Goal: Navigation & Orientation: Find specific page/section

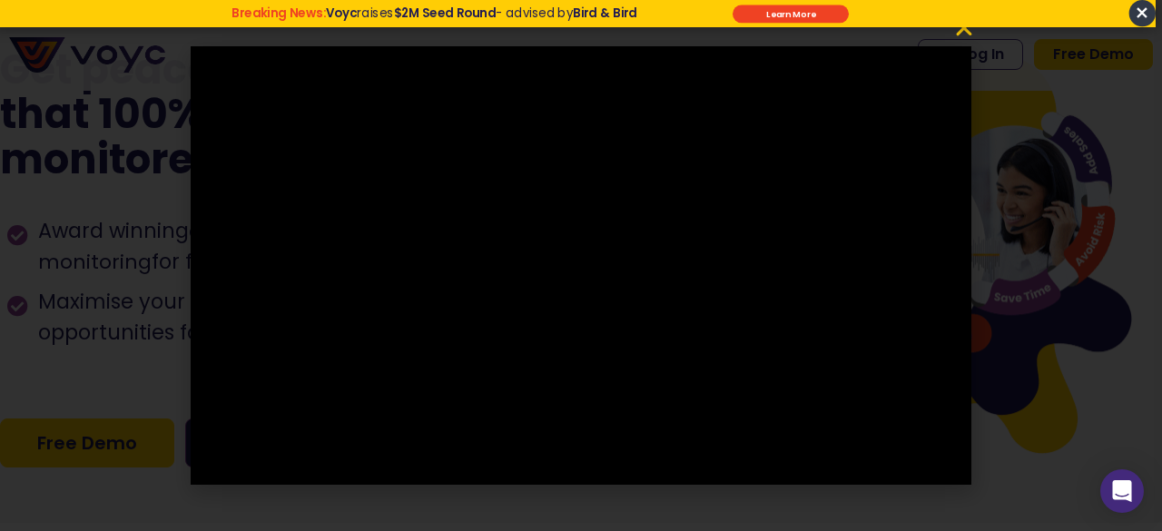
click at [1140, 19] on span "×" at bounding box center [1141, 13] width 26 height 26
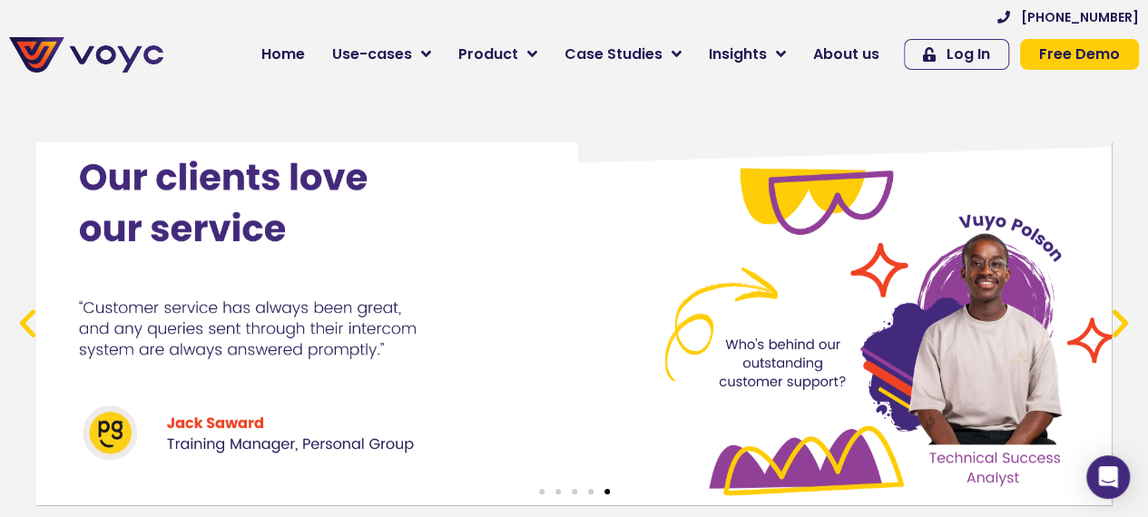
scroll to position [6496, 14]
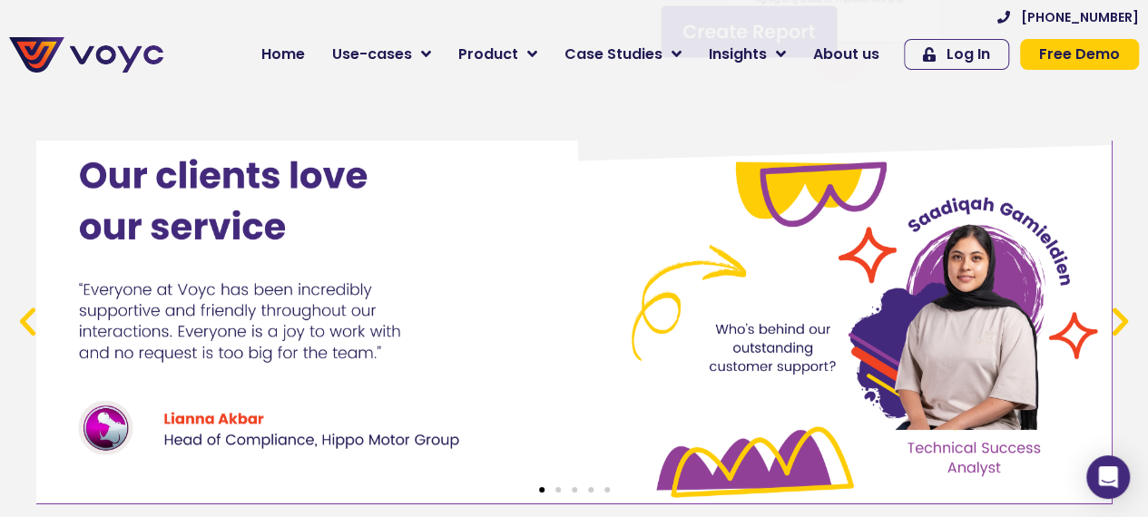
click at [1108, 325] on icon "Next slide" at bounding box center [1120, 322] width 37 height 37
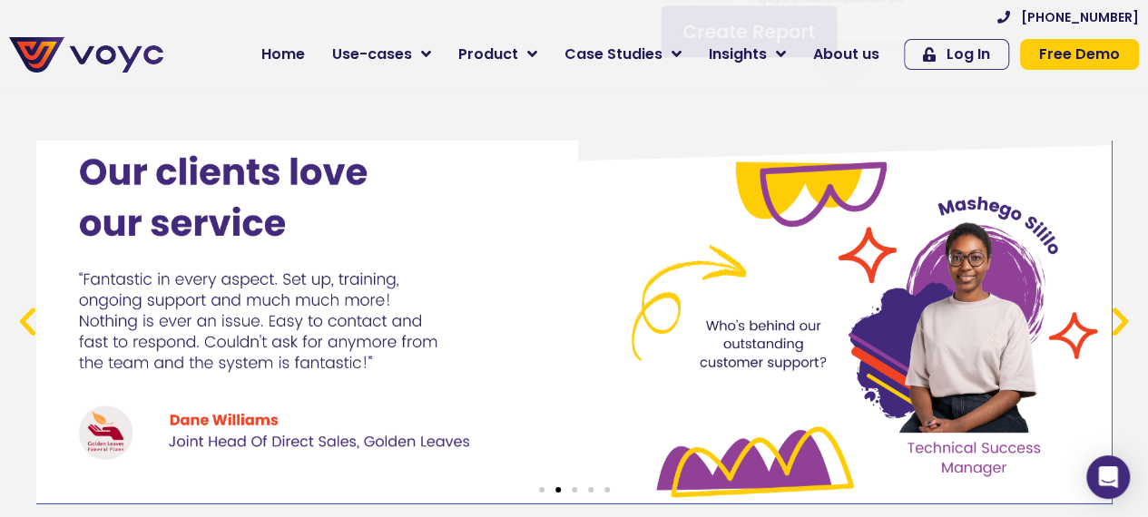
click at [1108, 325] on icon "Next slide" at bounding box center [1120, 322] width 37 height 37
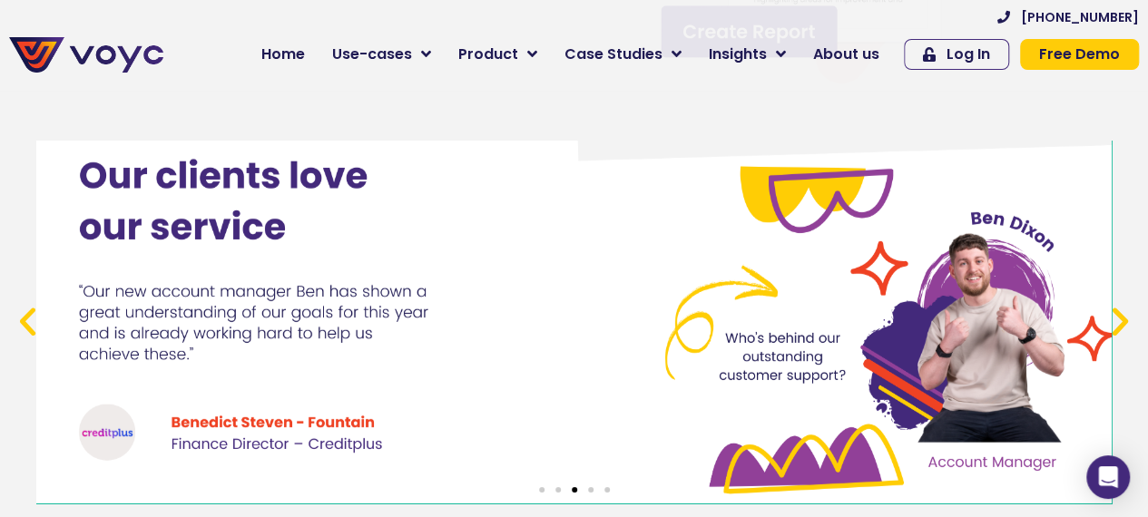
click at [1108, 325] on icon "Next slide" at bounding box center [1120, 322] width 37 height 37
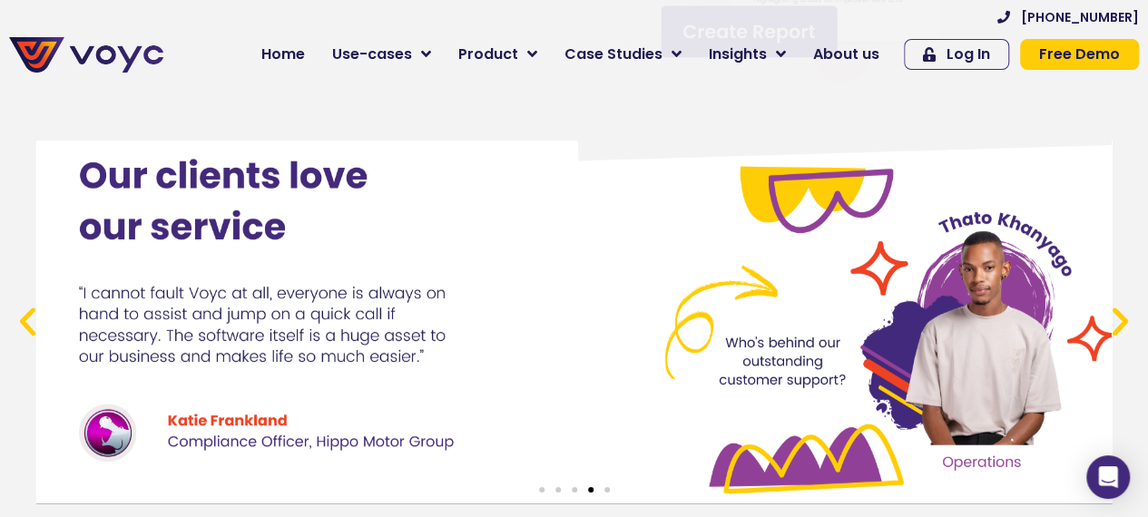
click at [1108, 325] on icon "Next slide" at bounding box center [1120, 322] width 37 height 37
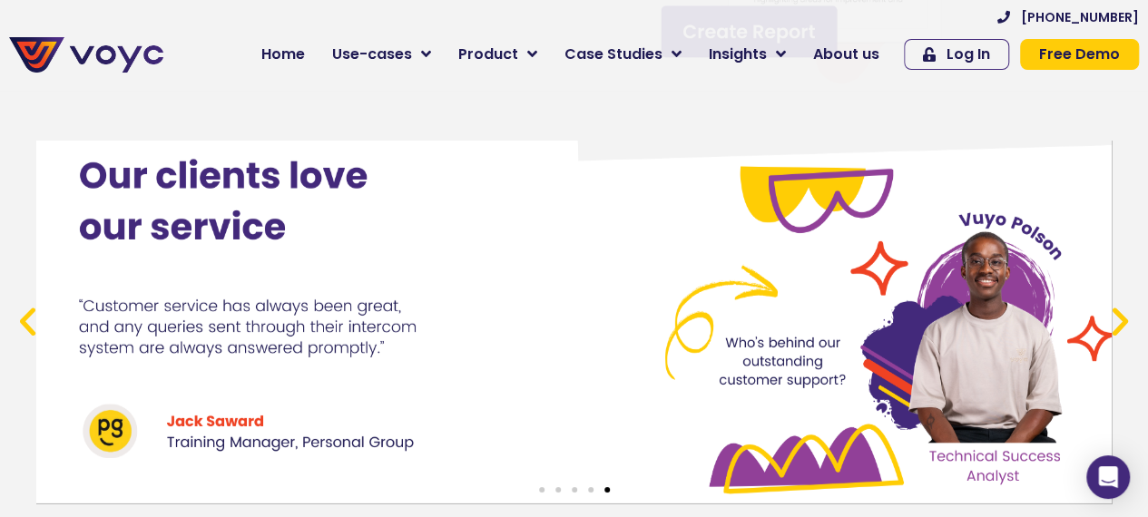
click at [1108, 325] on icon "Next slide" at bounding box center [1120, 322] width 37 height 37
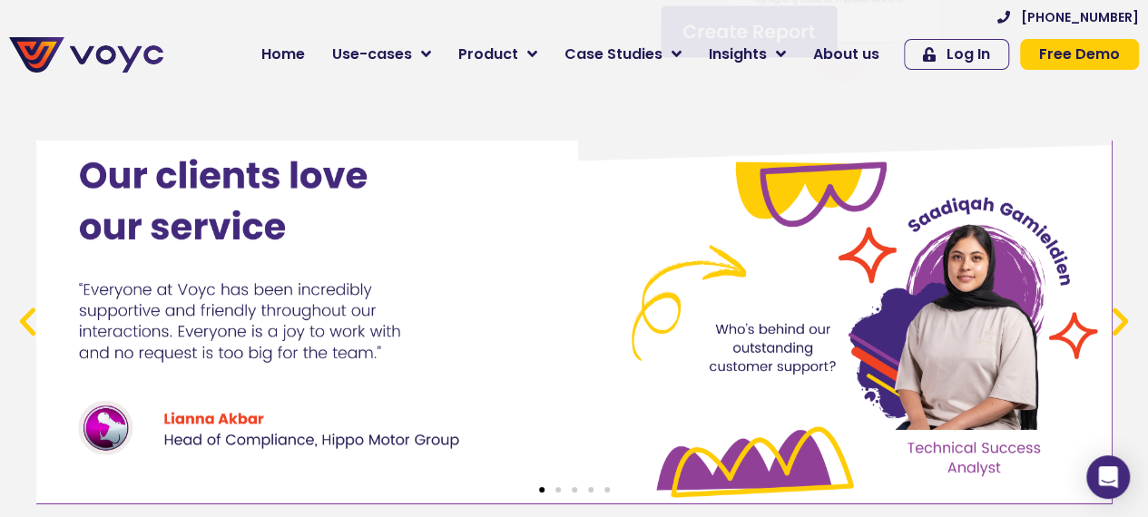
click at [1108, 325] on icon "Next slide" at bounding box center [1120, 322] width 37 height 37
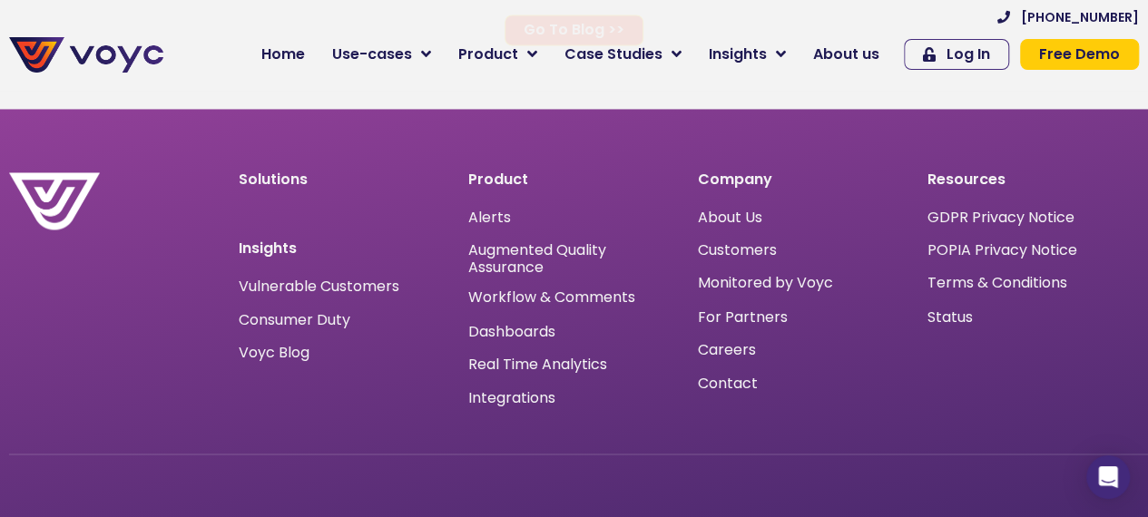
scroll to position [11748, 14]
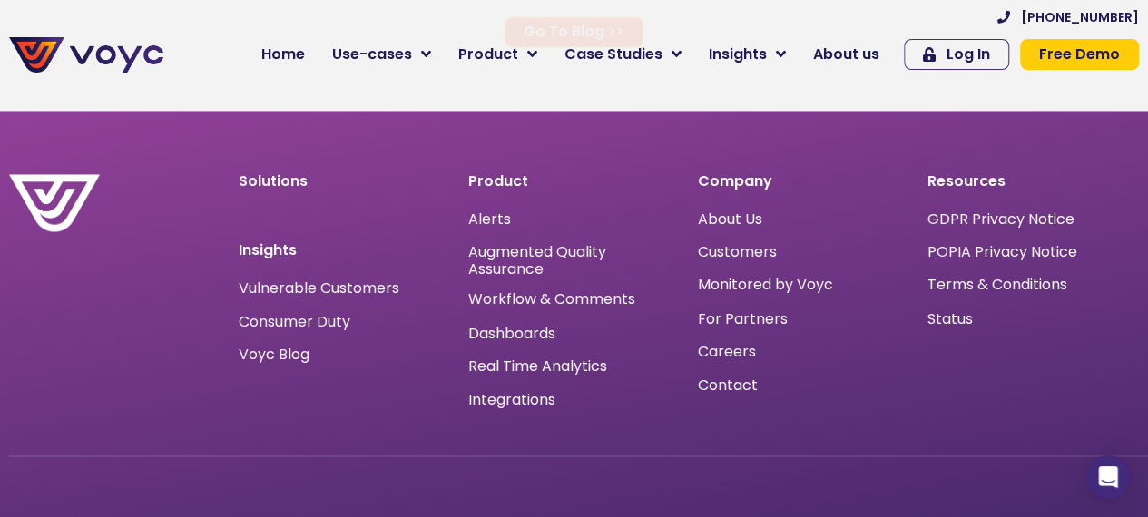
click at [705, 351] on span "Careers" at bounding box center [727, 351] width 58 height 0
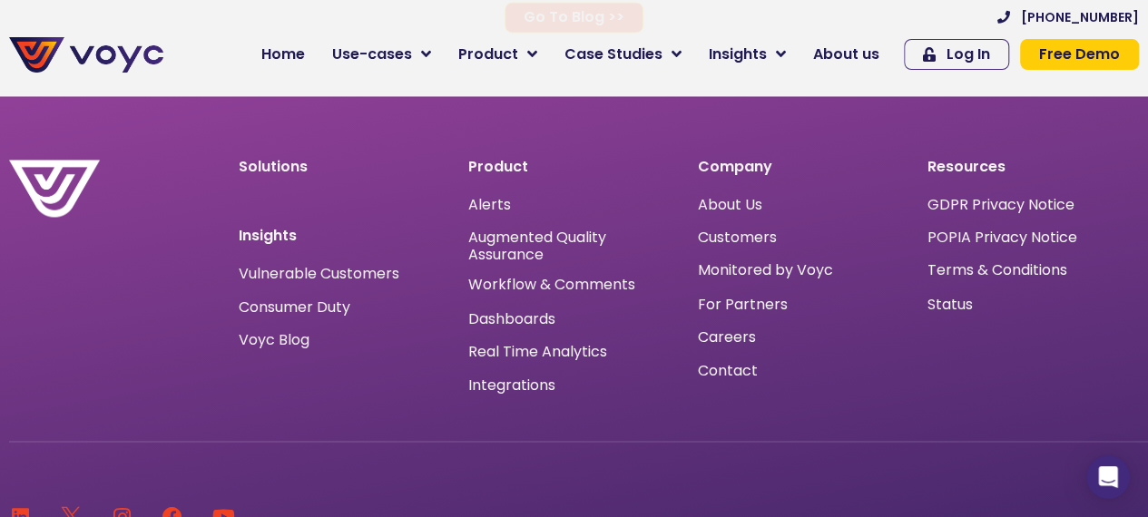
scroll to position [11779, 6]
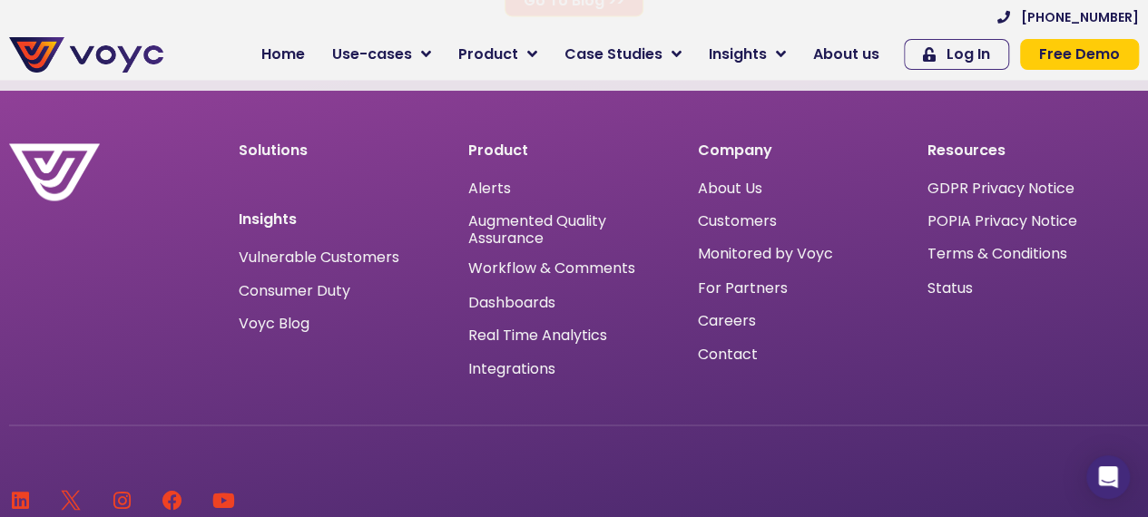
click at [715, 189] on span "About Us" at bounding box center [730, 189] width 64 height 0
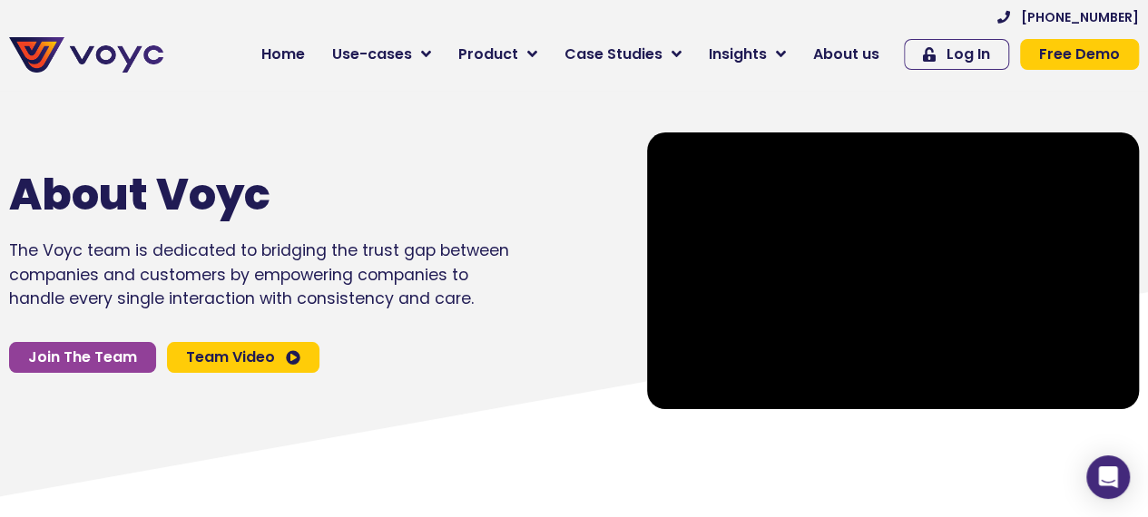
click at [389, 333] on div "About Voyc The Voyc team is dedicated to bridging the trust gap between compani…" at bounding box center [310, 270] width 620 height 295
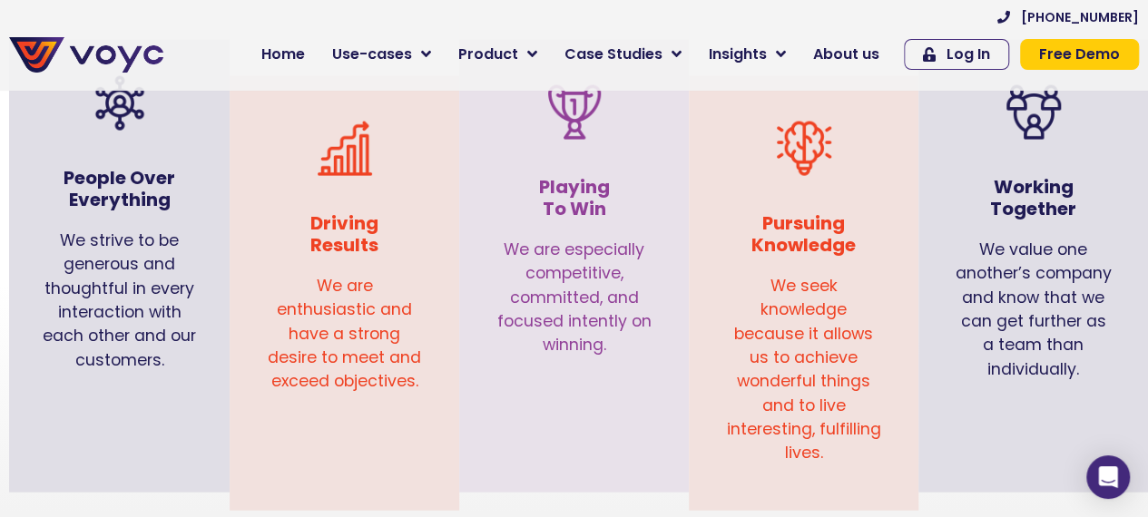
scroll to position [1912, 0]
